Goal: Task Accomplishment & Management: Manage account settings

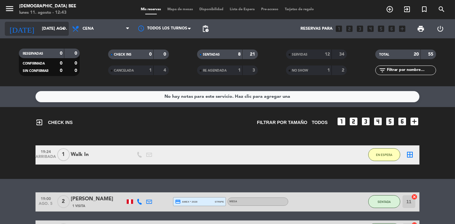
click at [53, 32] on input "[DATE] ago." at bounding box center [67, 29] width 56 height 12
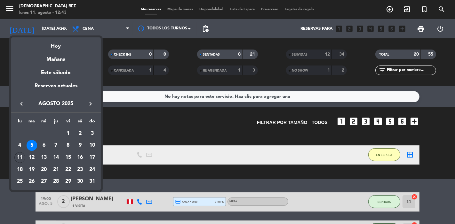
click at [132, 113] on div at bounding box center [227, 112] width 455 height 224
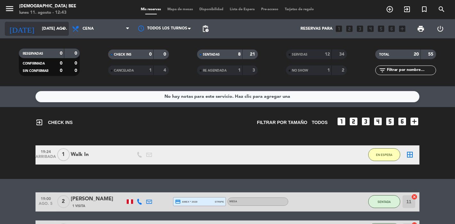
click at [54, 31] on input "[DATE] ago." at bounding box center [67, 29] width 56 height 12
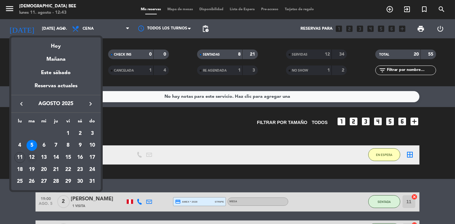
click at [34, 155] on div "12" at bounding box center [32, 157] width 11 height 11
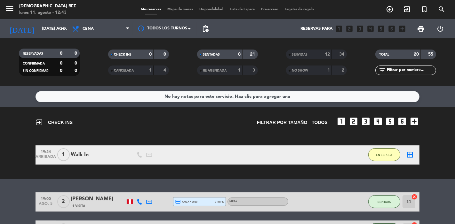
type input "[DATE] ago."
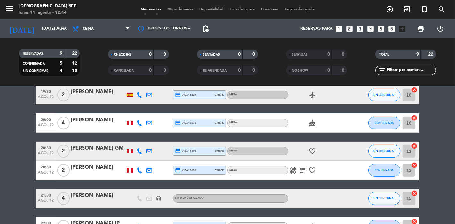
scroll to position [114, 0]
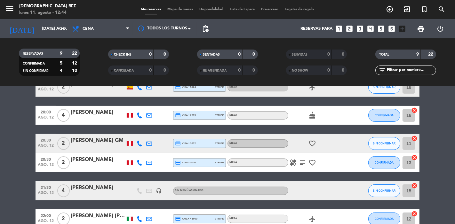
click at [301, 162] on icon "subject" at bounding box center [303, 163] width 8 height 8
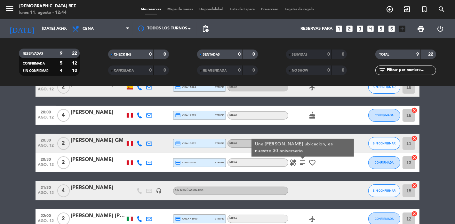
click at [301, 162] on icon "subject" at bounding box center [303, 163] width 8 height 8
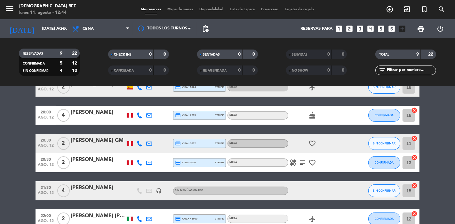
click at [175, 10] on span "Mapa de mesas" at bounding box center [180, 10] width 32 height 4
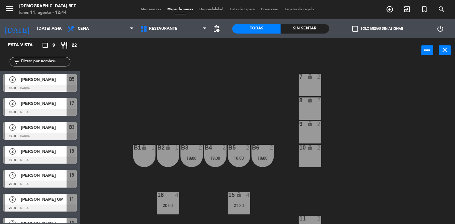
scroll to position [61, 0]
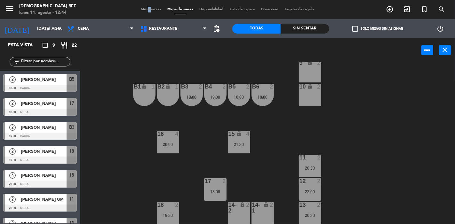
drag, startPoint x: 142, startPoint y: 13, endPoint x: 145, endPoint y: 11, distance: 3.6
click at [145, 11] on div "menu [DEMOGRAPHIC_DATA] Bee lunes 11. agosto - 12:44 Mis reservas Mapa de mesas…" at bounding box center [227, 9] width 455 height 19
click at [145, 11] on span "Mis reservas" at bounding box center [151, 10] width 27 height 4
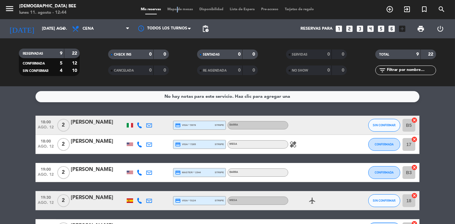
drag, startPoint x: 173, startPoint y: 16, endPoint x: 174, endPoint y: 9, distance: 7.2
click at [174, 9] on div "menu [DEMOGRAPHIC_DATA] Bee lunes 11. agosto - 12:44 Mis reservas Mapa de mesas…" at bounding box center [227, 9] width 455 height 19
click at [174, 9] on span "Mapa de mesas" at bounding box center [180, 10] width 32 height 4
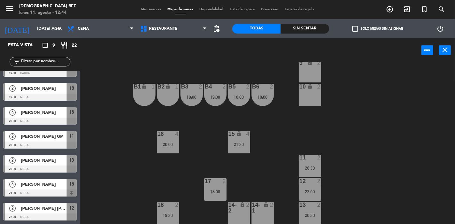
scroll to position [63, 0]
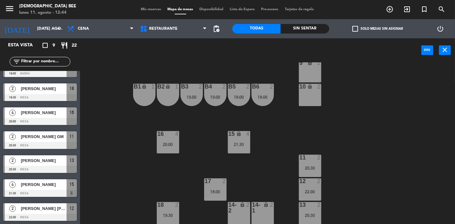
click at [55, 159] on span "[PERSON_NAME]" at bounding box center [44, 160] width 46 height 7
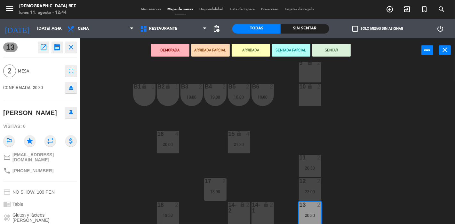
click at [140, 177] on div "7 lock 2 8 lock 2 9 lock 2 B1 lock 1 B2 lock 1 B3 2 19:00 B4 2 19:00 B5 2 18:00…" at bounding box center [269, 143] width 371 height 162
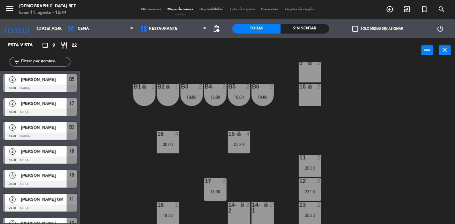
scroll to position [6, 0]
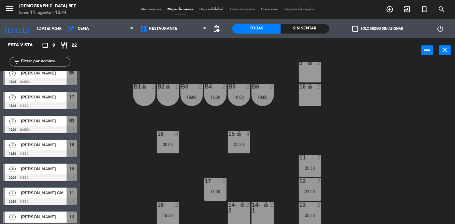
click at [166, 203] on div at bounding box center [168, 205] width 11 height 6
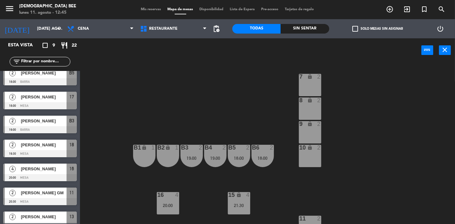
scroll to position [61, 0]
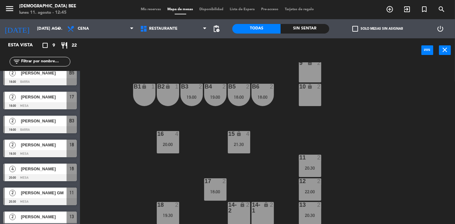
click at [174, 213] on div "19:30" at bounding box center [168, 215] width 22 height 4
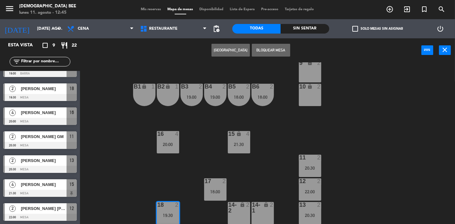
scroll to position [0, 0]
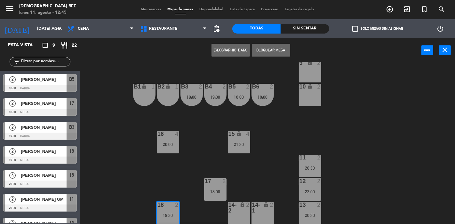
click at [111, 143] on div "7 lock 2 8 lock 2 9 lock 2 B1 lock 1 B2 lock 1 B3 2 19:00 B4 2 19:00 B5 2 18:00…" at bounding box center [269, 143] width 371 height 162
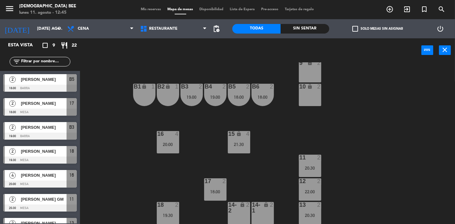
click at [34, 151] on span "[PERSON_NAME]" at bounding box center [44, 151] width 46 height 7
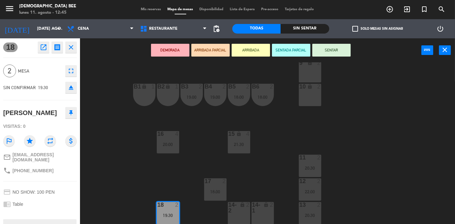
click at [110, 163] on div "7 lock 2 8 lock 2 9 lock 2 B1 lock 1 B2 lock 1 B3 2 19:00 B4 2 19:00 B5 2 18:00…" at bounding box center [269, 143] width 371 height 162
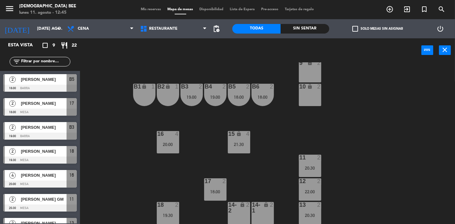
click at [145, 10] on span "Mis reservas" at bounding box center [151, 10] width 27 height 4
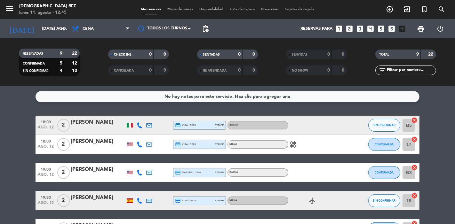
click at [132, 201] on div at bounding box center [130, 201] width 6 height 4
click at [178, 9] on span "Mapa de mesas" at bounding box center [180, 10] width 32 height 4
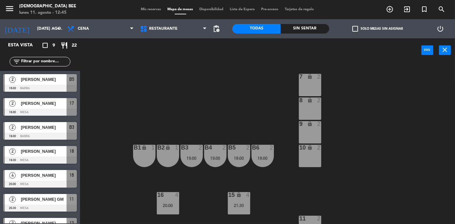
click at [149, 10] on span "Mis reservas" at bounding box center [151, 10] width 27 height 4
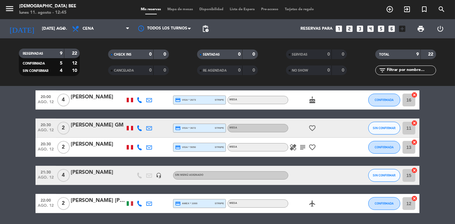
scroll to position [129, 0]
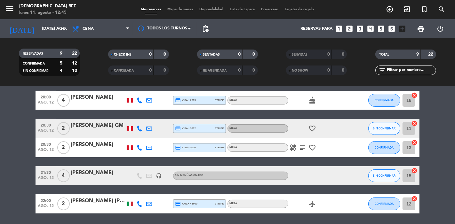
click at [302, 149] on icon "subject" at bounding box center [303, 148] width 8 height 8
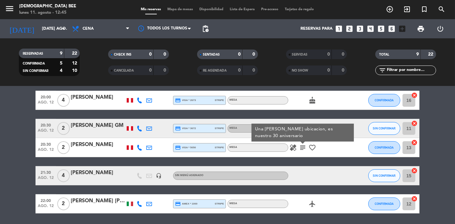
click at [178, 10] on span "Mapa de mesas" at bounding box center [180, 10] width 32 height 4
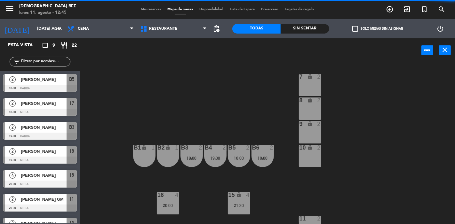
scroll to position [61, 0]
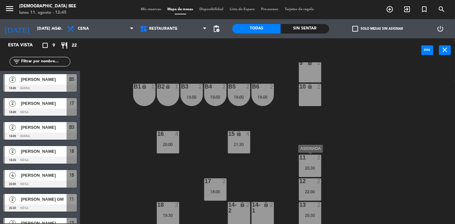
click at [313, 166] on div "20:30" at bounding box center [310, 168] width 22 height 4
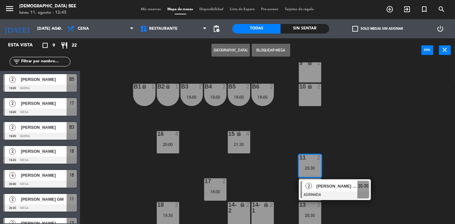
click at [348, 200] on div "7 lock 2 8 lock 2 9 lock 2 B1 lock 1 B2 lock 1 B3 2 19:00 B4 2 19:00 B5 2 18:00…" at bounding box center [269, 143] width 371 height 162
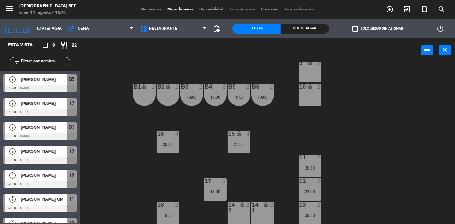
click at [306, 213] on div "20:30" at bounding box center [310, 215] width 22 height 4
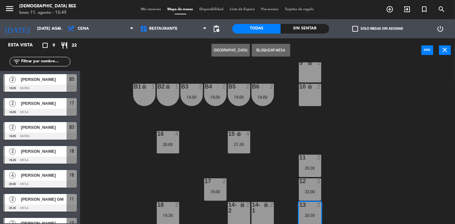
scroll to position [84, 0]
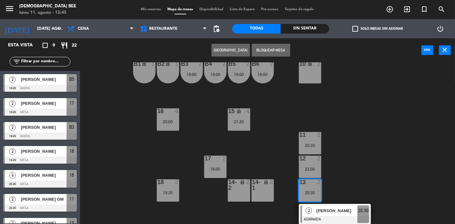
click at [323, 206] on div "[PERSON_NAME]" at bounding box center [337, 211] width 42 height 11
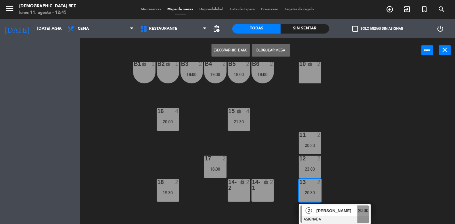
scroll to position [61, 0]
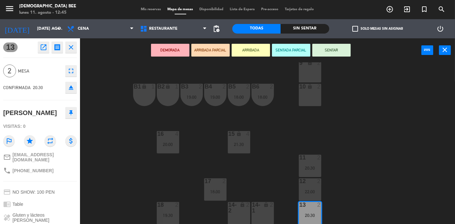
click at [172, 207] on div at bounding box center [168, 205] width 11 height 6
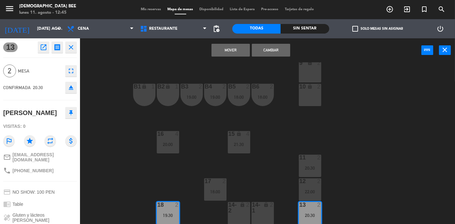
click at [264, 46] on button "Cambiar" at bounding box center [271, 50] width 38 height 13
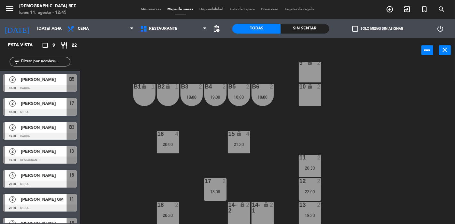
scroll to position [6, 0]
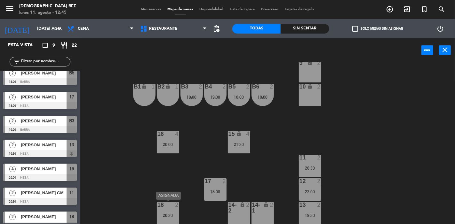
click at [160, 210] on div "18 2 20:30" at bounding box center [168, 213] width 22 height 22
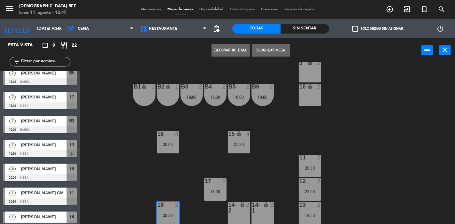
scroll to position [84, 0]
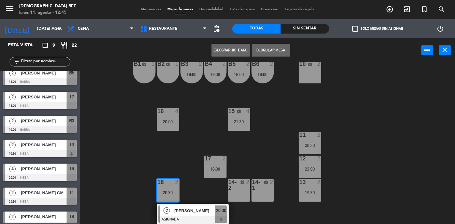
click at [333, 141] on div "7 lock 2 8 lock 2 9 lock 2 B1 lock 1 B2 lock 1 B3 2 19:00 B4 2 19:00 B5 2 18:00…" at bounding box center [269, 143] width 371 height 162
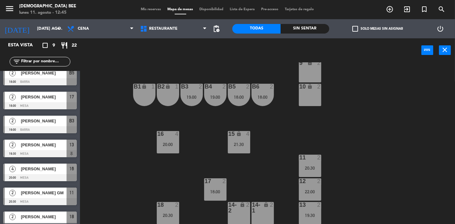
scroll to position [61, 0]
click at [312, 210] on div "13 2 19:30" at bounding box center [310, 213] width 22 height 22
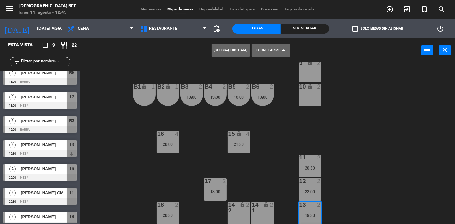
scroll to position [84, 0]
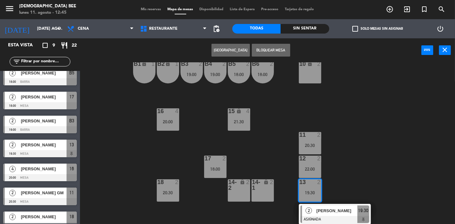
click at [345, 145] on div "7 lock 2 8 lock 2 9 lock 2 B1 lock 1 B2 lock 1 B3 2 19:00 B4 2 19:00 B5 2 18:00…" at bounding box center [269, 143] width 371 height 162
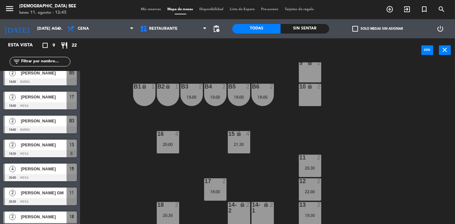
click at [168, 139] on div "16 4 20:00" at bounding box center [168, 142] width 22 height 22
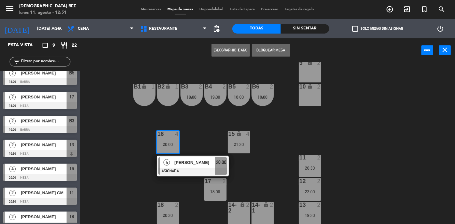
click at [97, 175] on div "7 lock 2 8 lock 2 9 lock 2 B1 lock 1 B2 lock 1 B3 2 19:00 B4 2 19:00 B5 2 18:00…" at bounding box center [269, 143] width 371 height 162
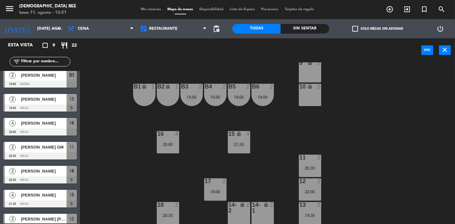
scroll to position [63, 0]
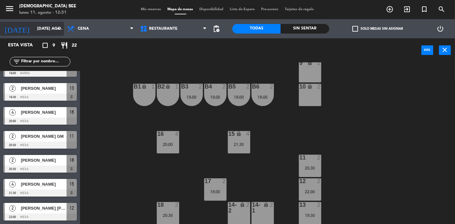
click at [48, 30] on input "[DATE] ago." at bounding box center [62, 29] width 56 height 12
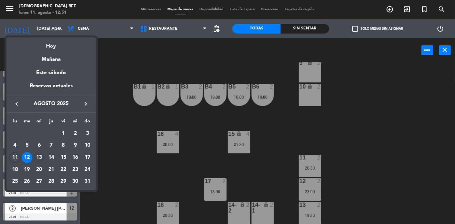
click at [40, 156] on div "13" at bounding box center [39, 157] width 11 height 11
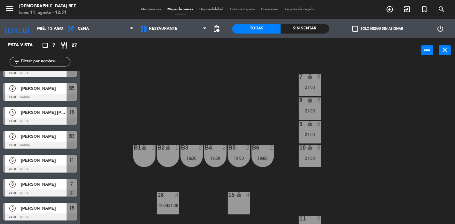
scroll to position [0, 0]
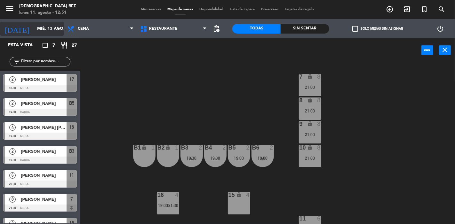
click at [39, 27] on input "mié. 13 ago." at bounding box center [62, 29] width 56 height 12
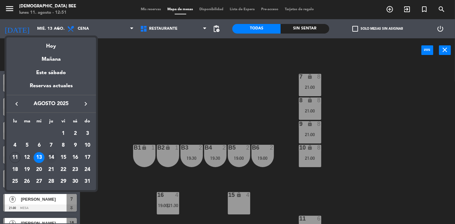
click at [50, 157] on div "14" at bounding box center [51, 157] width 11 height 11
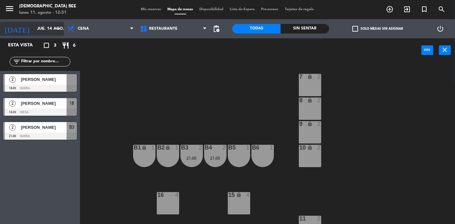
click at [39, 34] on input "jue. 14 ago." at bounding box center [62, 29] width 56 height 12
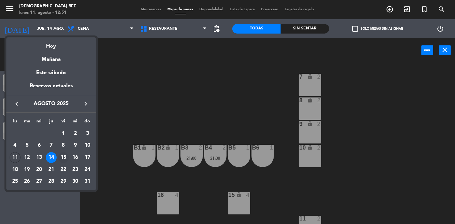
click at [63, 156] on div "15" at bounding box center [63, 157] width 11 height 11
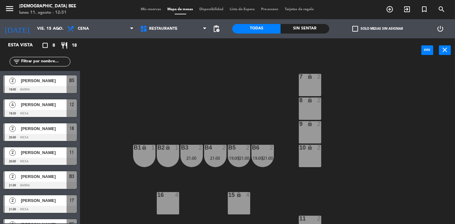
scroll to position [39, 0]
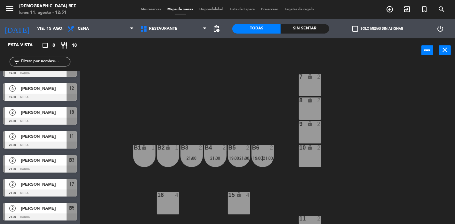
click at [35, 210] on span "[PERSON_NAME]" at bounding box center [44, 208] width 46 height 7
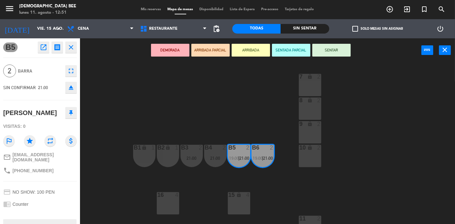
click at [97, 126] on div "7 lock 2 8 lock 2 9 lock 2 B1 lock 1 B2 lock 1 B3 2 21:00 B4 2 21:00 B5 2 19:00…" at bounding box center [269, 143] width 371 height 162
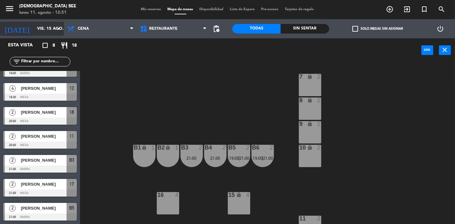
click at [44, 25] on input "vie. 15 ago." at bounding box center [62, 29] width 56 height 12
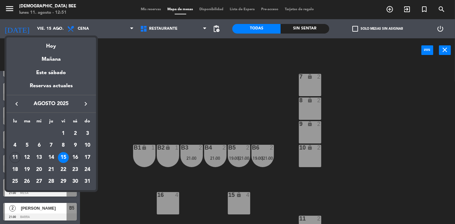
click at [75, 157] on div "16" at bounding box center [75, 157] width 11 height 11
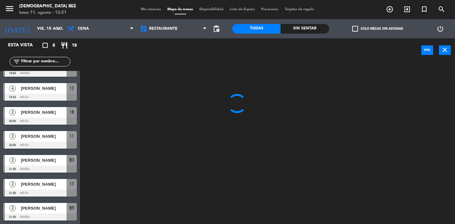
type input "sáb. 16 ago."
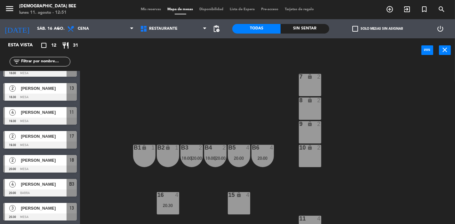
scroll to position [0, 0]
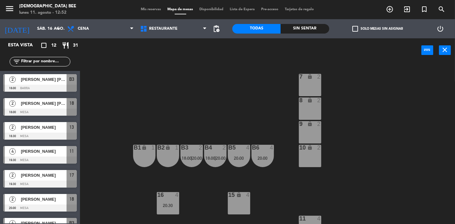
click at [28, 128] on span "[PERSON_NAME]" at bounding box center [44, 127] width 46 height 7
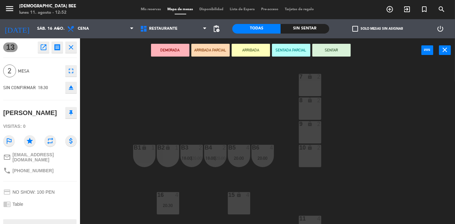
click at [95, 106] on div "7 lock 2 8 lock 2 9 lock 2 B1 lock 1 B2 lock 1 B3 2 18:00 | 20:00 B4 2 18:00 | …" at bounding box center [269, 143] width 371 height 162
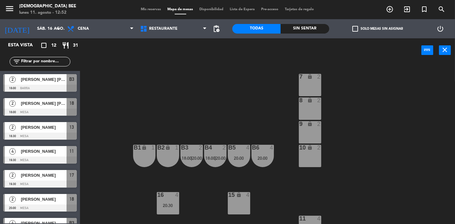
click at [39, 150] on span "[PERSON_NAME]" at bounding box center [44, 151] width 46 height 7
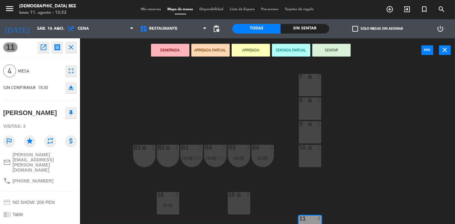
click at [104, 131] on div "7 lock 2 8 lock 2 9 lock 2 B1 lock 1 B2 lock 1 B3 2 18:00 | 20:00 B4 2 18:00 | …" at bounding box center [269, 143] width 371 height 162
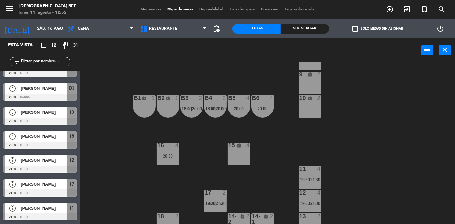
scroll to position [61, 0]
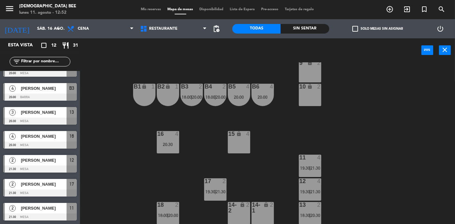
click at [217, 179] on div at bounding box center [215, 182] width 11 height 6
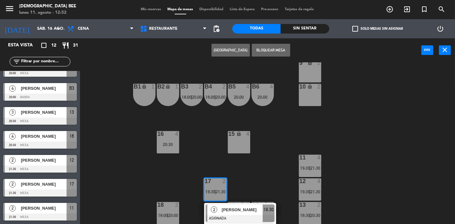
click at [178, 198] on div "7 lock 2 8 lock 2 9 lock 2 B1 lock 1 B2 lock 1 B3 2 18:00 | 20:00 B4 2 18:00 | …" at bounding box center [269, 143] width 371 height 162
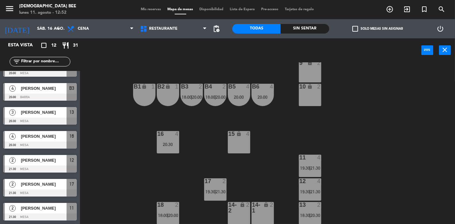
click at [356, 159] on div "7 lock 2 8 lock 2 9 lock 2 B1 lock 1 B2 lock 1 B3 2 18:00 | 20:00 B4 2 18:00 | …" at bounding box center [269, 143] width 371 height 162
click at [316, 161] on div "11 4" at bounding box center [310, 158] width 22 height 6
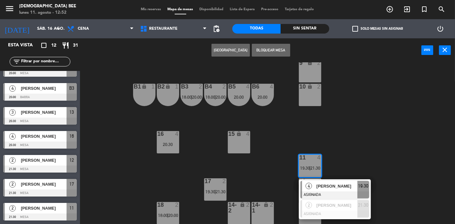
click at [353, 147] on div "7 lock 2 8 lock 2 9 lock 2 B1 lock 1 B2 lock 1 B3 2 18:00 | 20:00 B4 2 18:00 | …" at bounding box center [269, 143] width 371 height 162
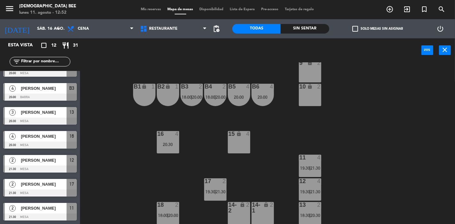
click at [307, 188] on div "12 4 19:30 | 21:30" at bounding box center [310, 190] width 22 height 22
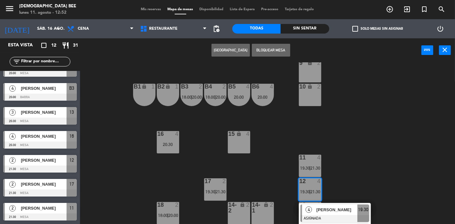
click at [365, 170] on div "7 lock 2 8 lock 2 9 lock 2 B1 lock 1 B2 lock 1 B3 2 18:00 | 20:00 B4 2 18:00 | …" at bounding box center [269, 143] width 371 height 162
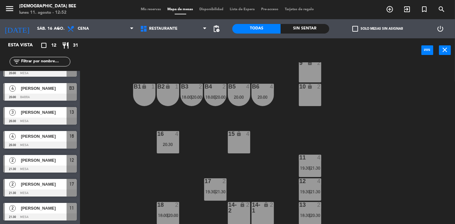
click at [211, 188] on div "17 2 19:30 | 21:30" at bounding box center [215, 190] width 22 height 22
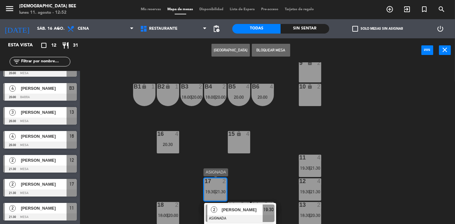
scroll to position [79, 0]
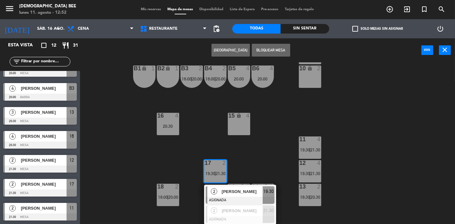
click at [161, 150] on div "7 lock 2 8 lock 2 9 lock 2 B1 lock 1 B2 lock 1 B3 2 18:00 | 20:00 B4 2 18:00 | …" at bounding box center [269, 143] width 371 height 162
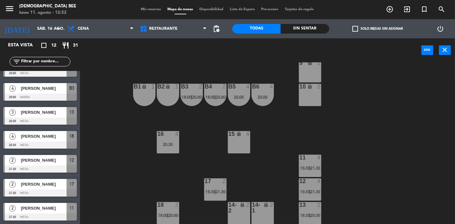
click at [161, 150] on div "16 4 20:30" at bounding box center [168, 142] width 22 height 22
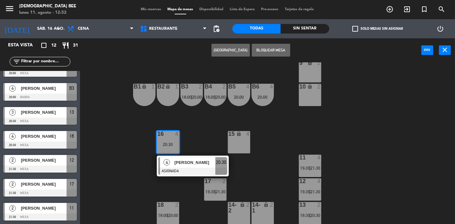
click at [113, 158] on div "7 lock 2 8 lock 2 9 lock 2 B1 lock 1 B2 lock 1 B3 2 18:00 | 20:00 B4 2 18:00 | …" at bounding box center [269, 143] width 371 height 162
